Goal: Task Accomplishment & Management: Manage account settings

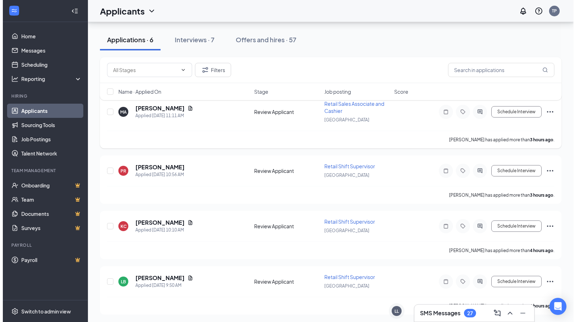
scroll to position [45, 0]
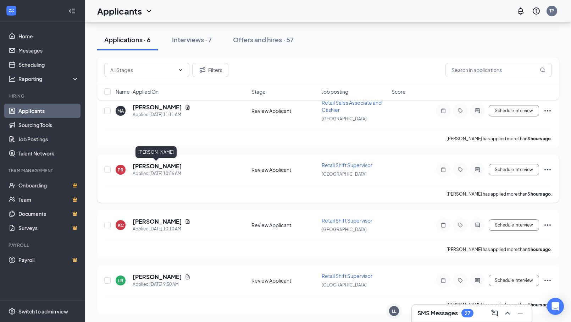
click at [160, 167] on h5 "[PERSON_NAME]" at bounding box center [157, 166] width 49 height 8
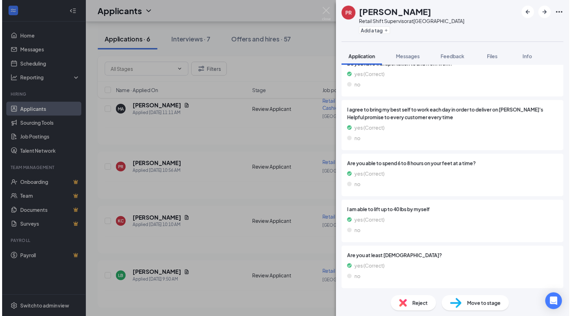
scroll to position [614, 0]
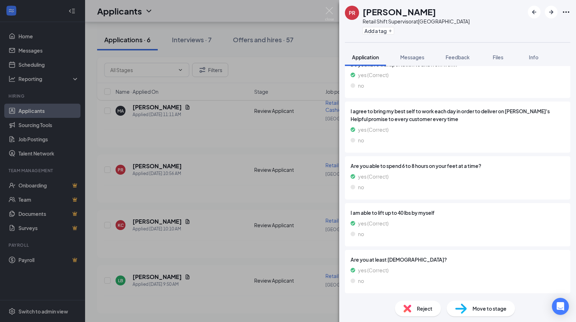
click at [240, 151] on div "[PERSON_NAME] Retail Shift Supervisor at [GEOGRAPHIC_DATA] Add a tag Applicatio…" at bounding box center [288, 161] width 576 height 322
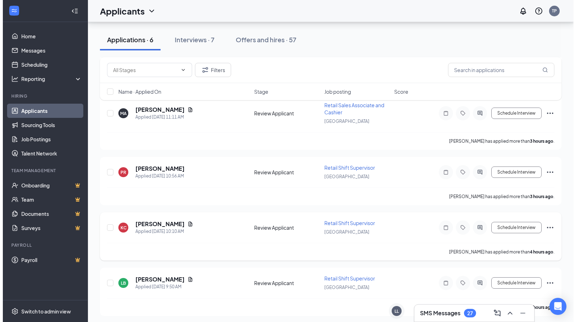
scroll to position [156, 0]
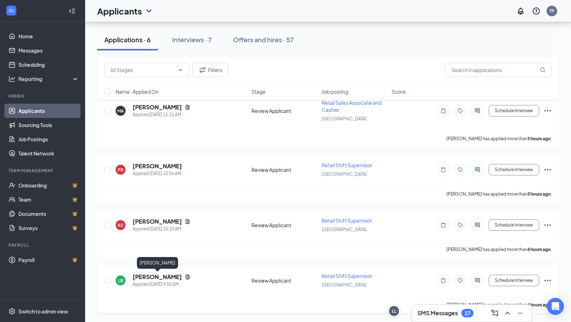
click at [166, 276] on h5 "[PERSON_NAME]" at bounding box center [157, 277] width 49 height 8
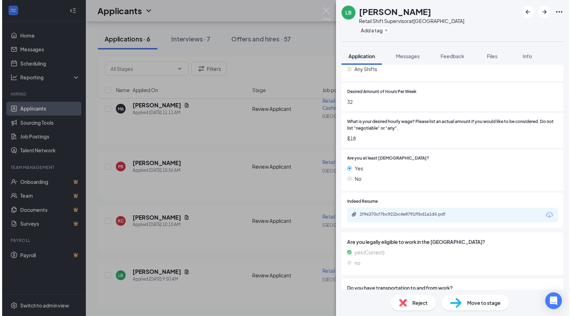
scroll to position [390, 0]
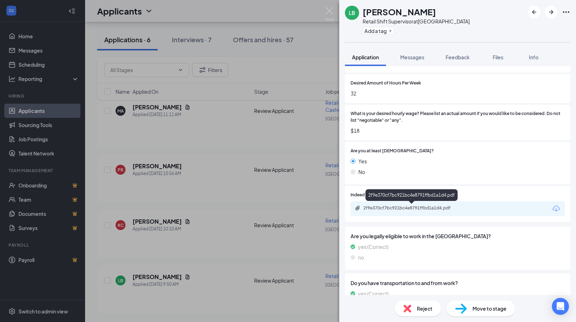
click at [433, 208] on div "2f9e370cf7bc921bc4e8791ffbd1a1d4.pdf" at bounding box center [413, 208] width 99 height 6
click at [285, 150] on div "LB [PERSON_NAME] Retail Shift Supervisor at [GEOGRAPHIC_DATA] Add a tag Applica…" at bounding box center [288, 161] width 576 height 322
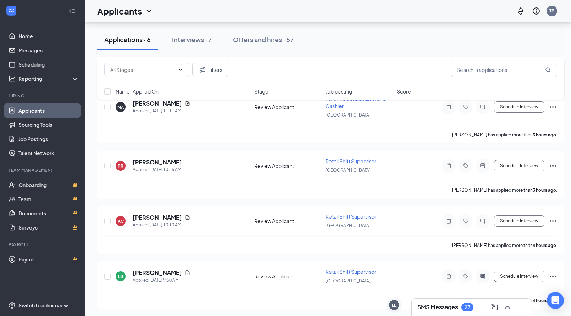
scroll to position [161, 0]
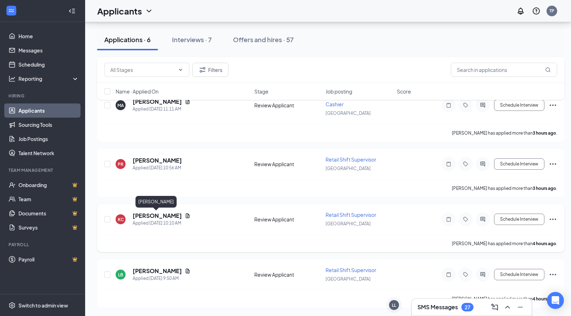
click at [160, 216] on h5 "[PERSON_NAME]" at bounding box center [157, 216] width 49 height 8
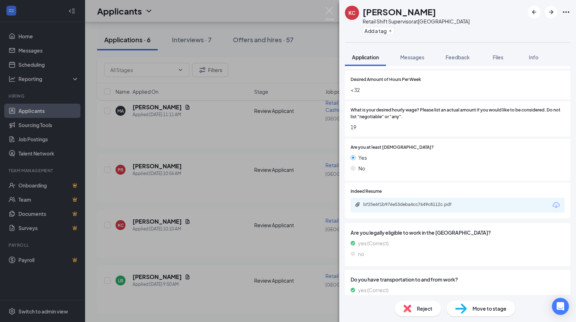
scroll to position [568, 0]
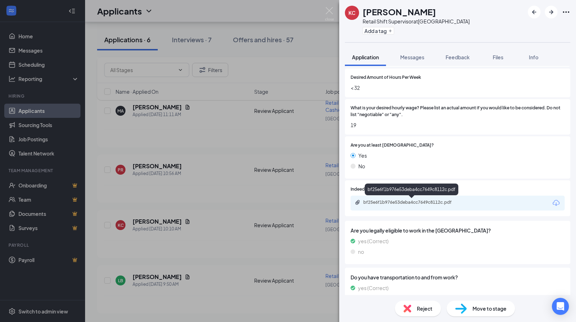
click at [402, 200] on div "bf25e6f1b976e53deba4cc7649c8112c.pdf" at bounding box center [413, 202] width 99 height 6
